Goal: Information Seeking & Learning: Check status

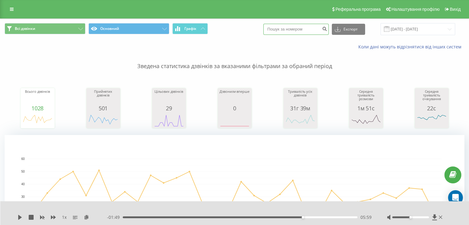
click at [298, 27] on input at bounding box center [295, 29] width 65 height 11
paste input "0971380707"
type input "0971380707"
click at [327, 29] on icon "submit" at bounding box center [324, 28] width 5 height 4
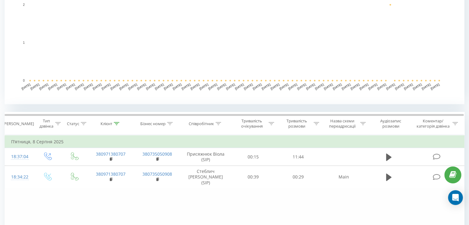
scroll to position [226, 0]
